Goal: Navigation & Orientation: Find specific page/section

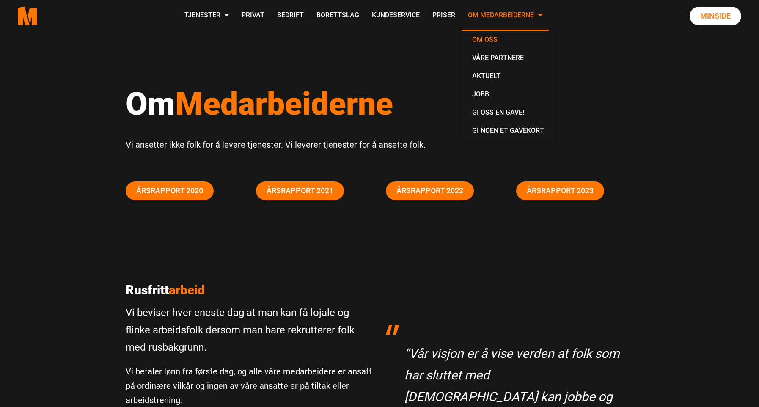
click at [500, 20] on link "Om Medarbeiderne" at bounding box center [504, 16] width 87 height 30
click at [488, 40] on link "Om oss" at bounding box center [507, 40] width 85 height 18
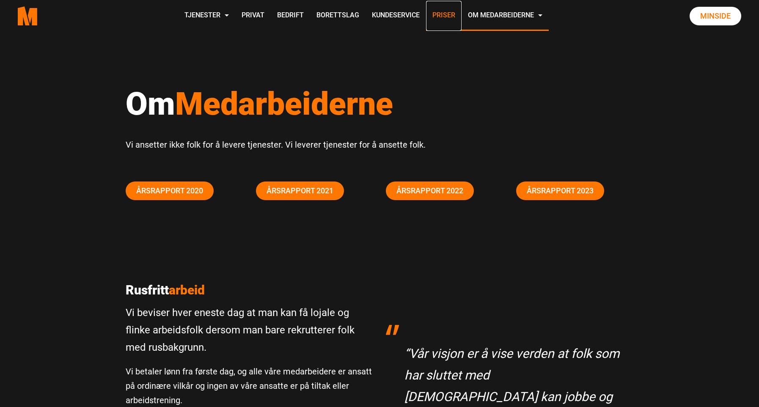
click at [440, 16] on link "Priser" at bounding box center [444, 16] width 36 height 30
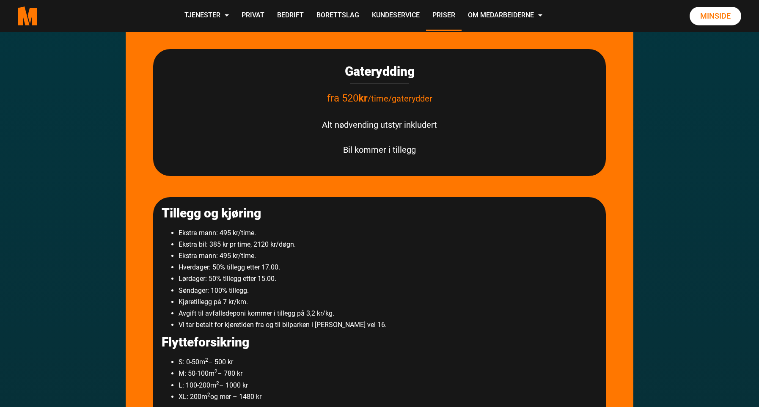
scroll to position [551, 0]
